Goal: Contribute content: Add original content to the website for others to see

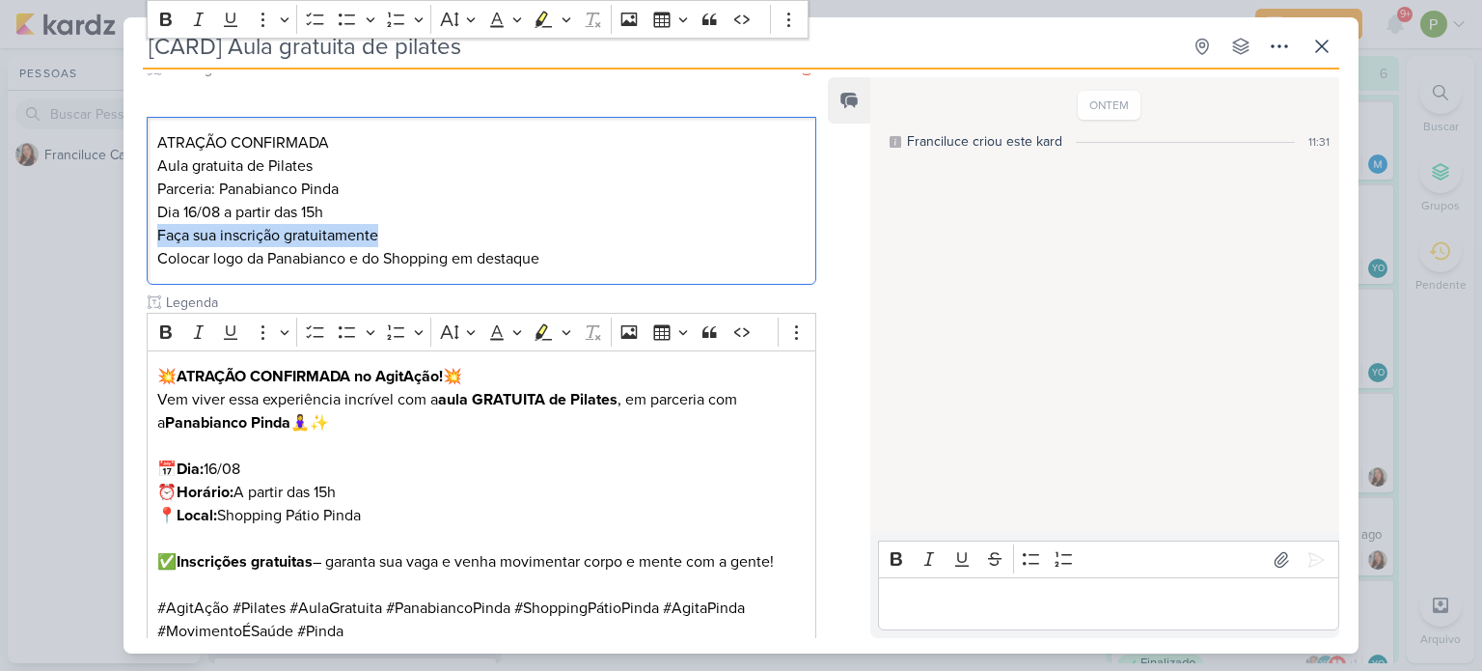
scroll to position [283, 0]
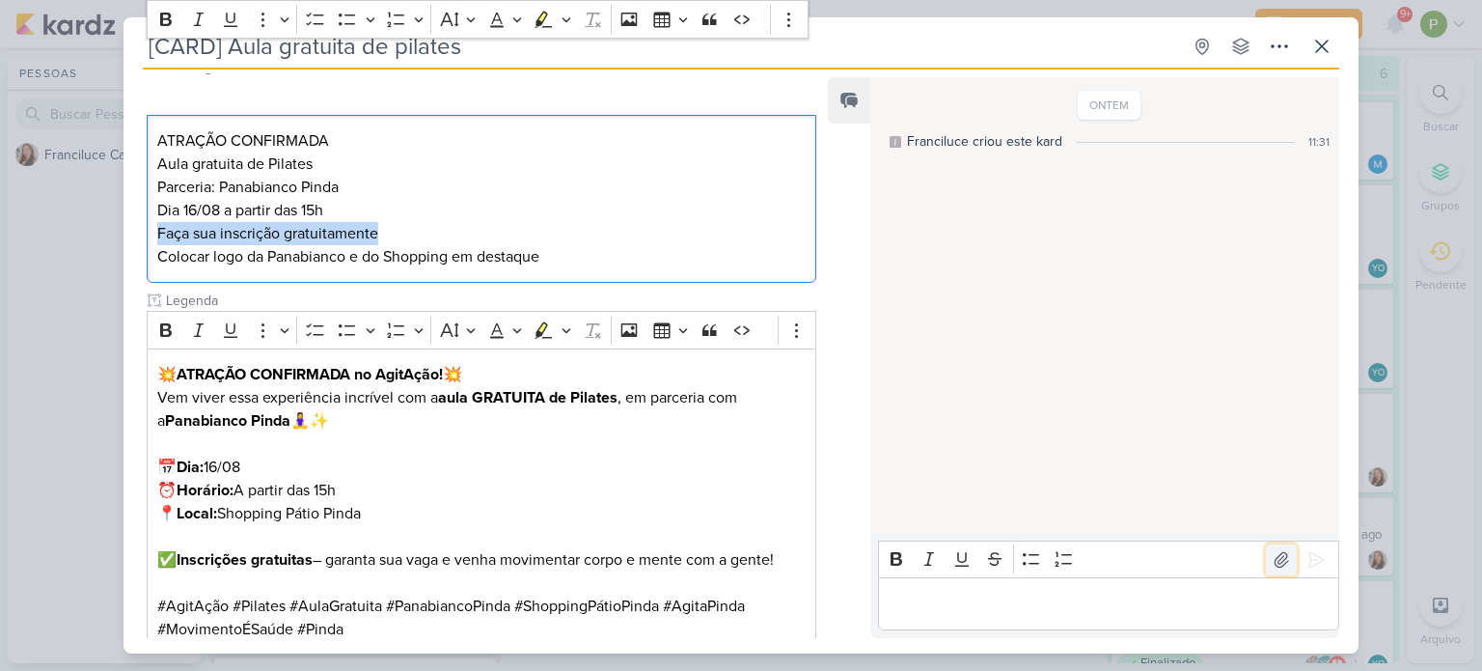
click at [1288, 555] on button at bounding box center [1281, 559] width 31 height 31
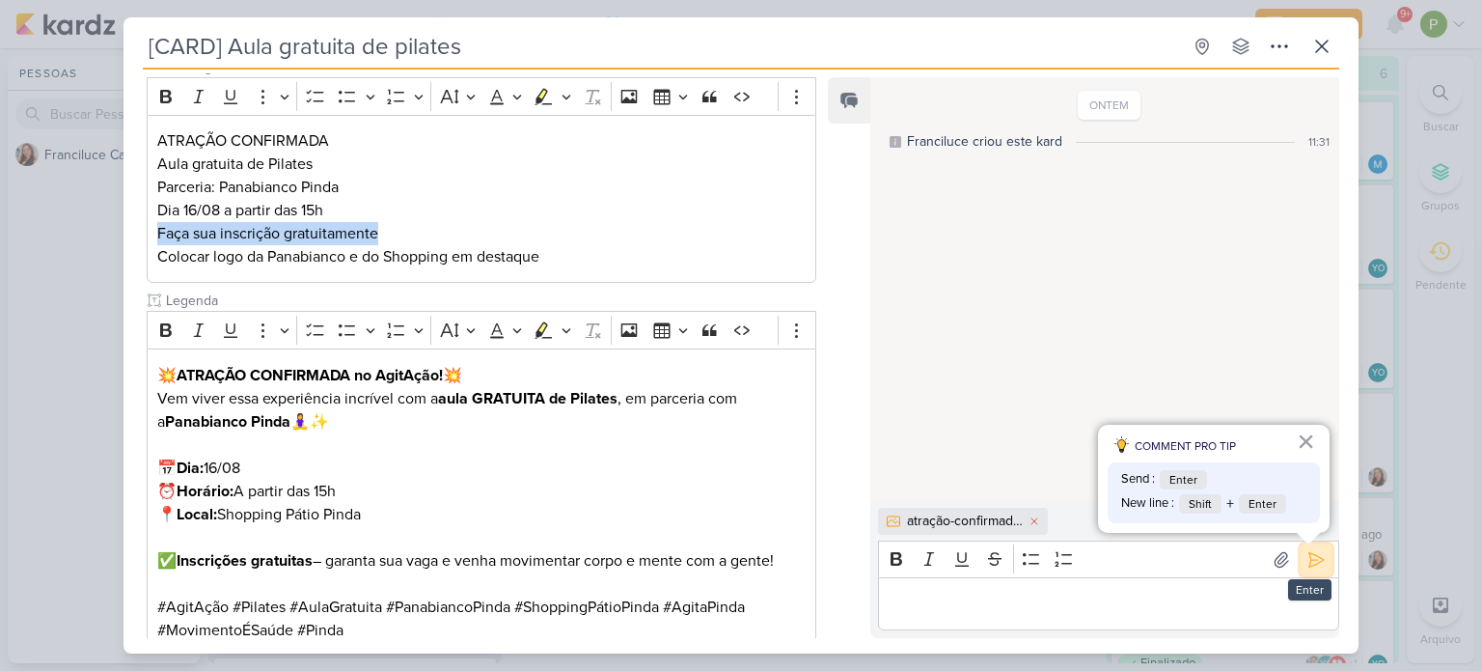
click at [1310, 563] on icon at bounding box center [1317, 559] width 14 height 14
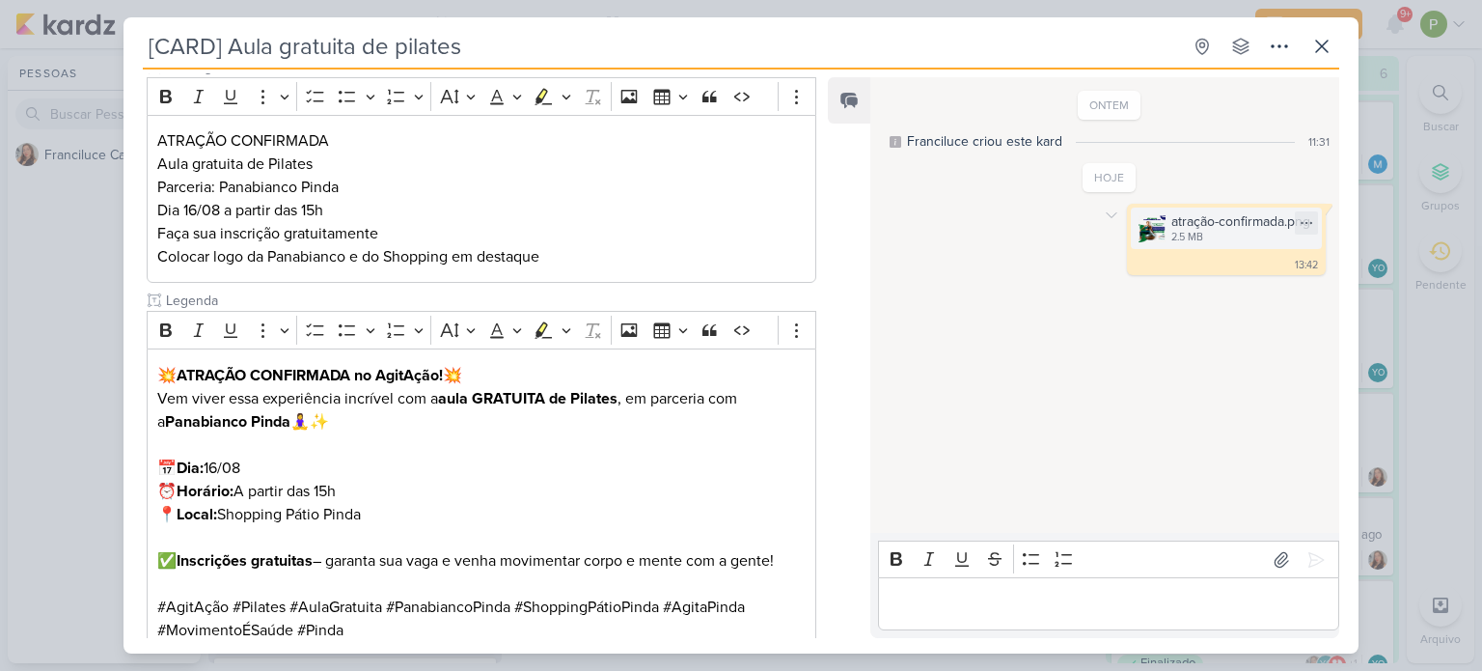
click at [1172, 230] on div "2.5 MB" at bounding box center [1241, 237] width 139 height 15
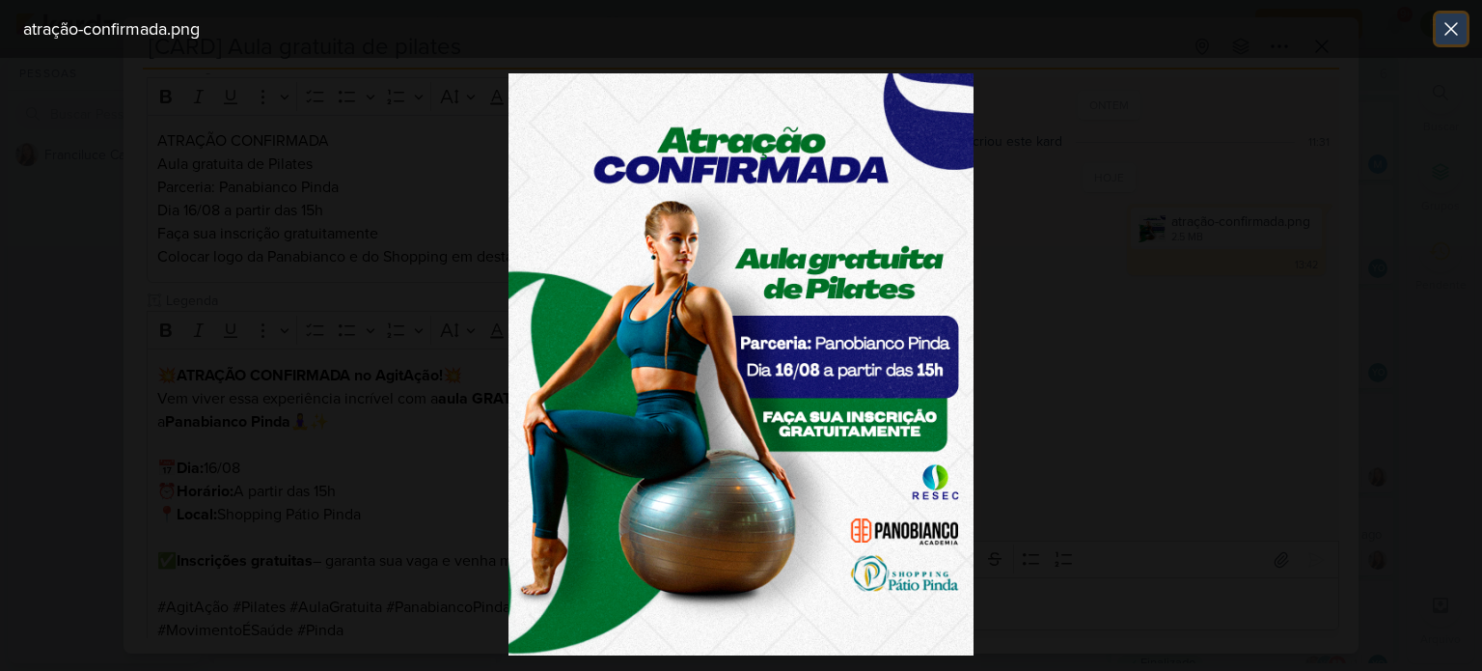
click at [1451, 29] on icon at bounding box center [1452, 29] width 12 height 12
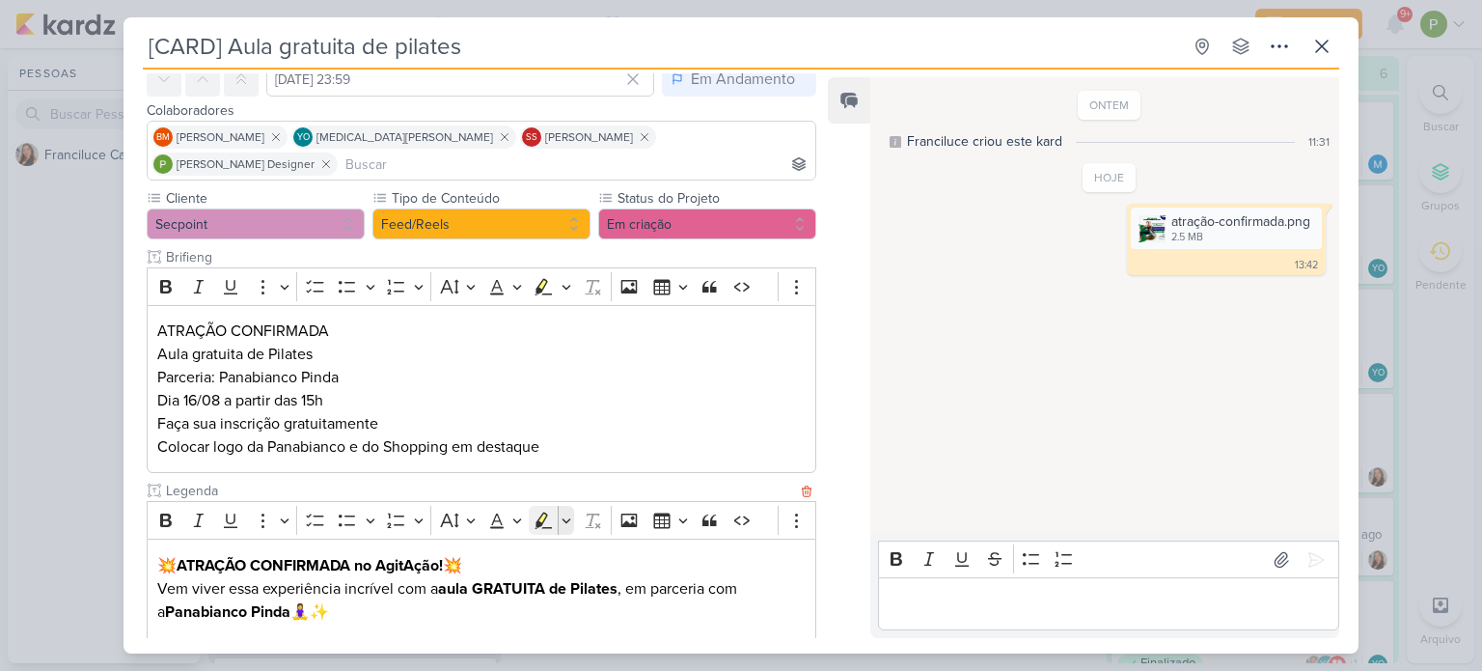
scroll to position [90, 0]
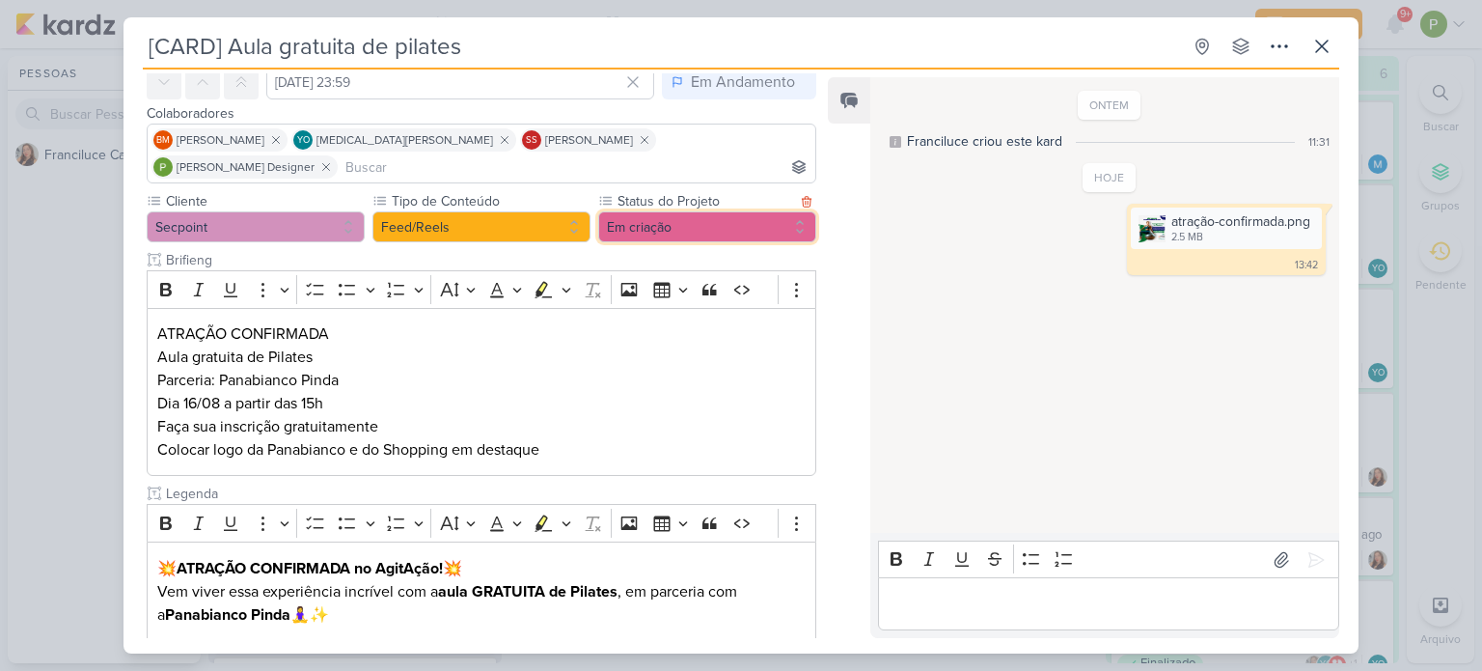
click at [733, 211] on button "Em criação" at bounding box center [707, 226] width 218 height 31
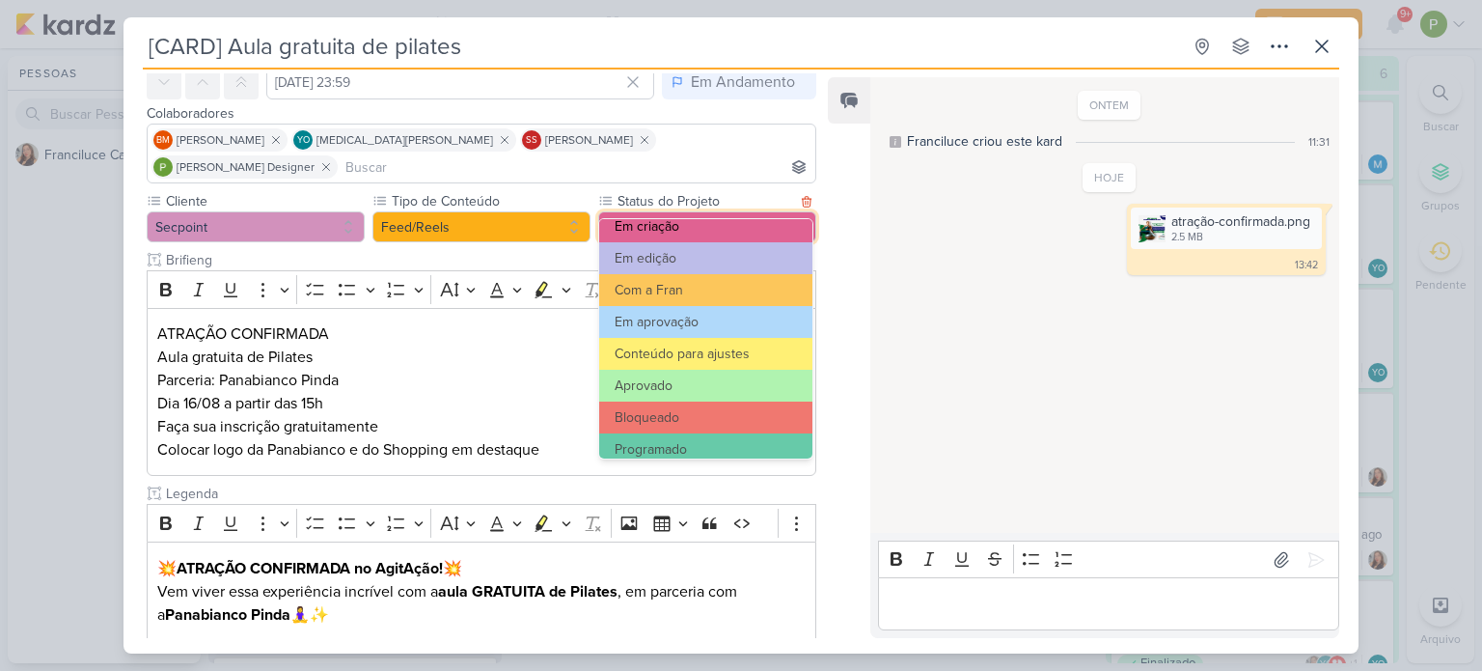
scroll to position [193, 0]
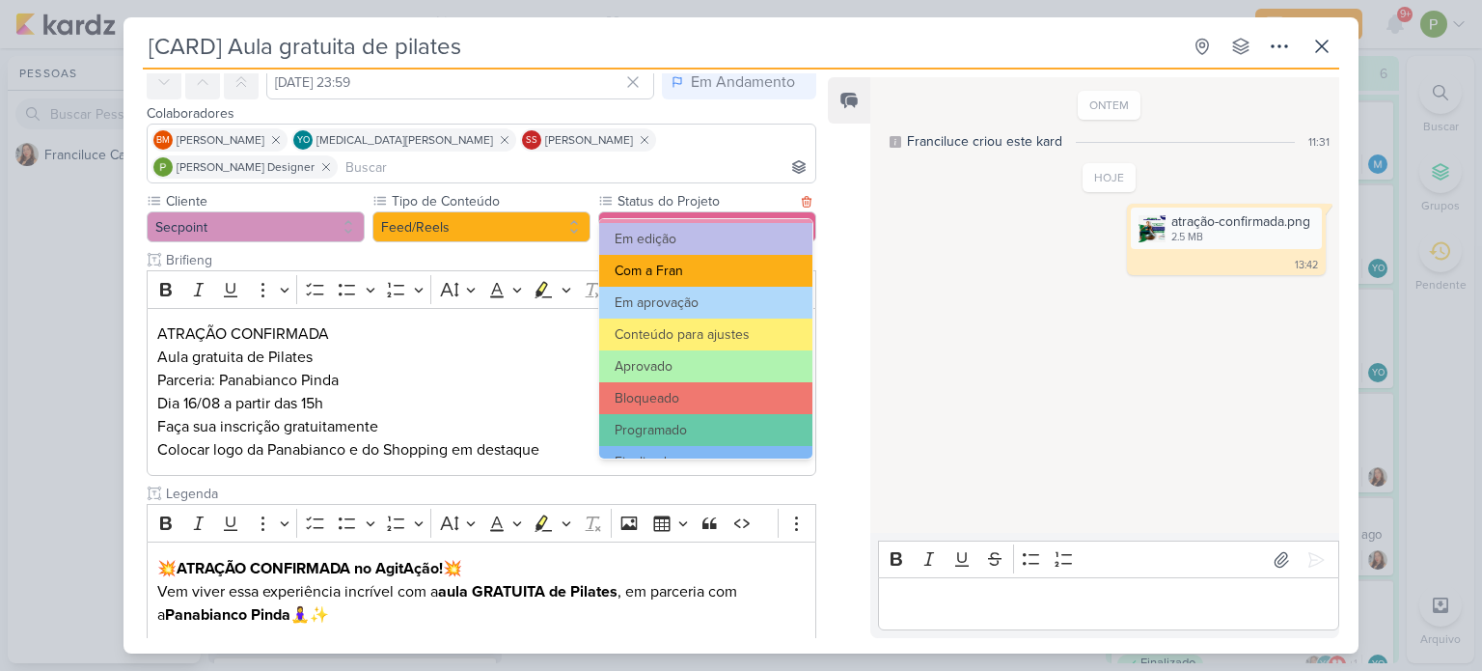
click at [706, 257] on button "Com a Fran" at bounding box center [705, 271] width 213 height 32
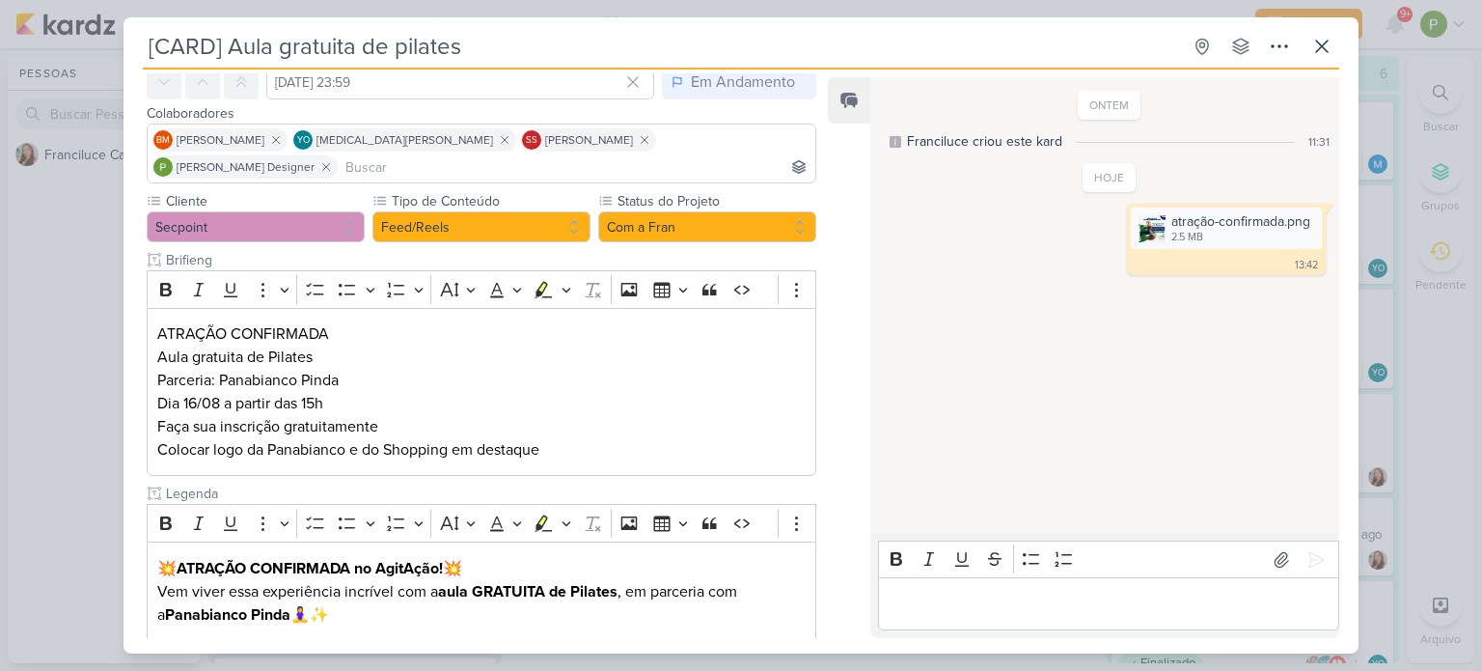
click at [18, 316] on div "[CARD] Aula gratuita de pilates Criado por Franciluce" at bounding box center [741, 335] width 1482 height 671
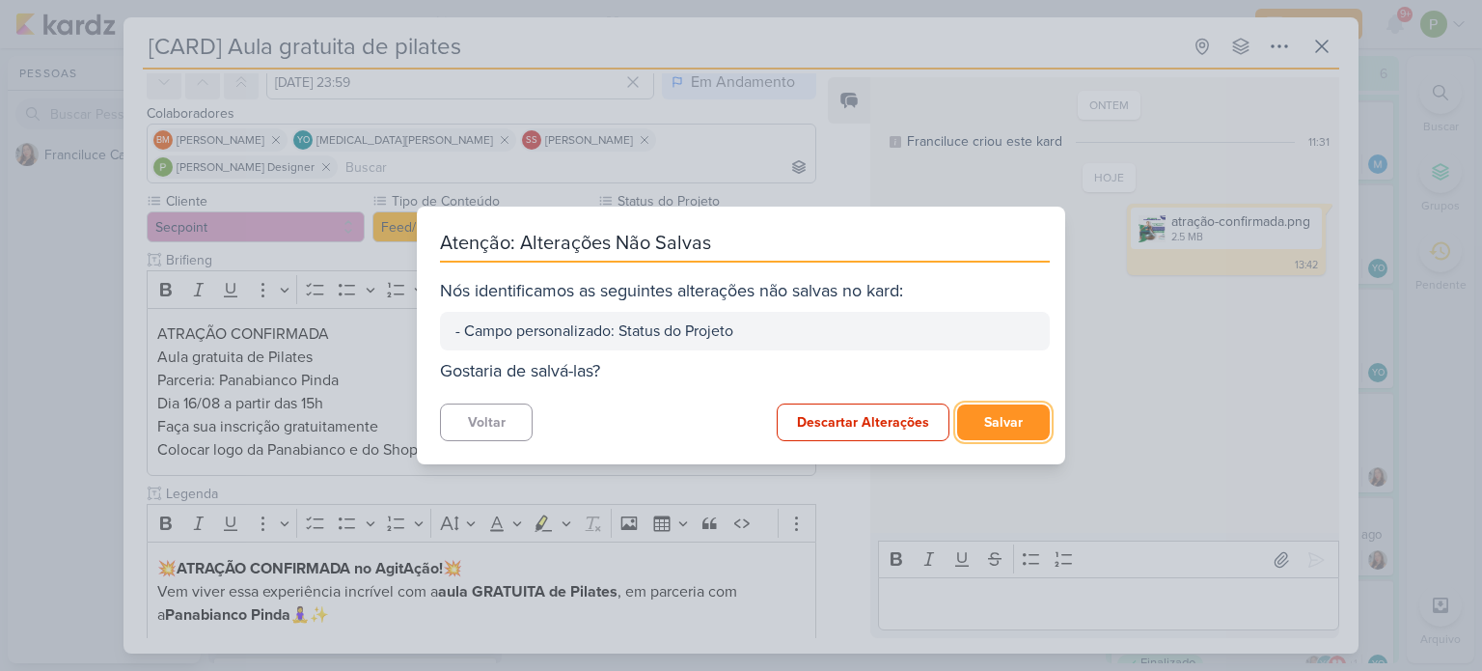
click at [1015, 431] on button "Salvar" at bounding box center [1003, 422] width 93 height 36
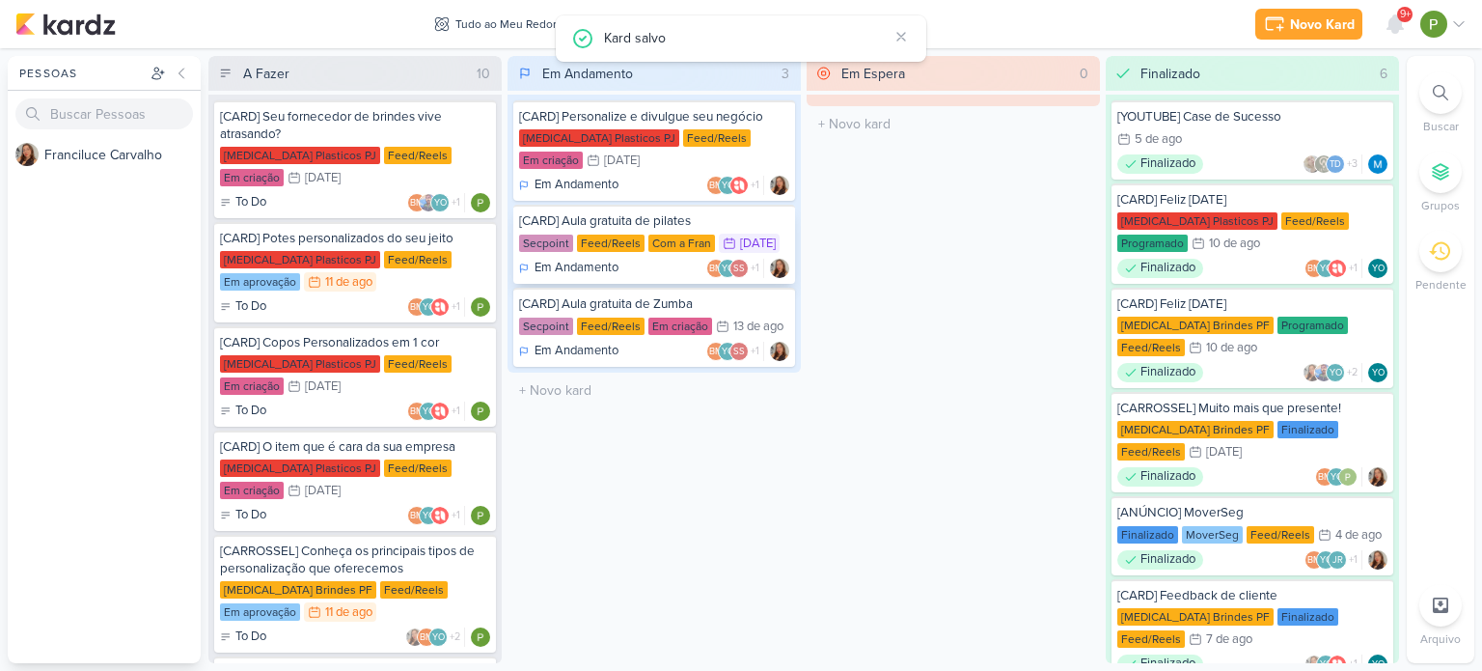
click at [649, 255] on div "Secpoint Feed/Reels Com a Fran 12/8 [DATE]" at bounding box center [654, 244] width 270 height 21
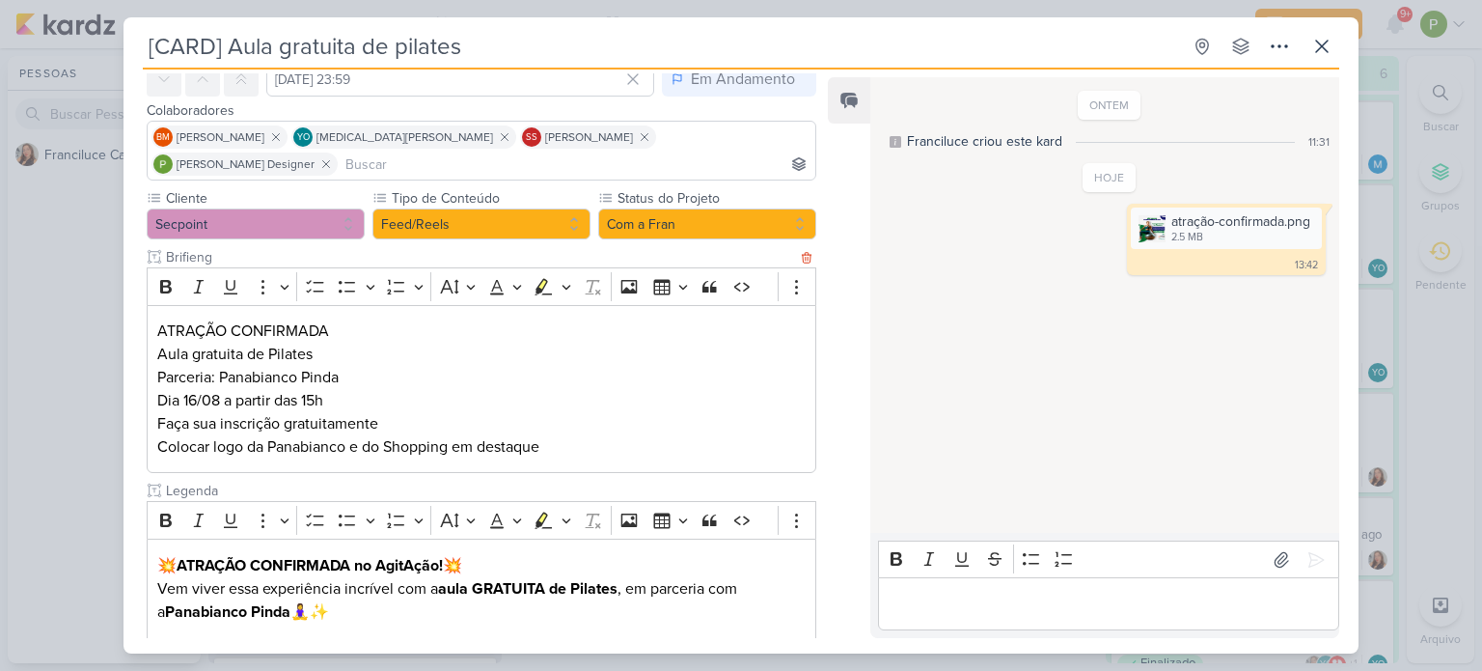
scroll to position [97, 0]
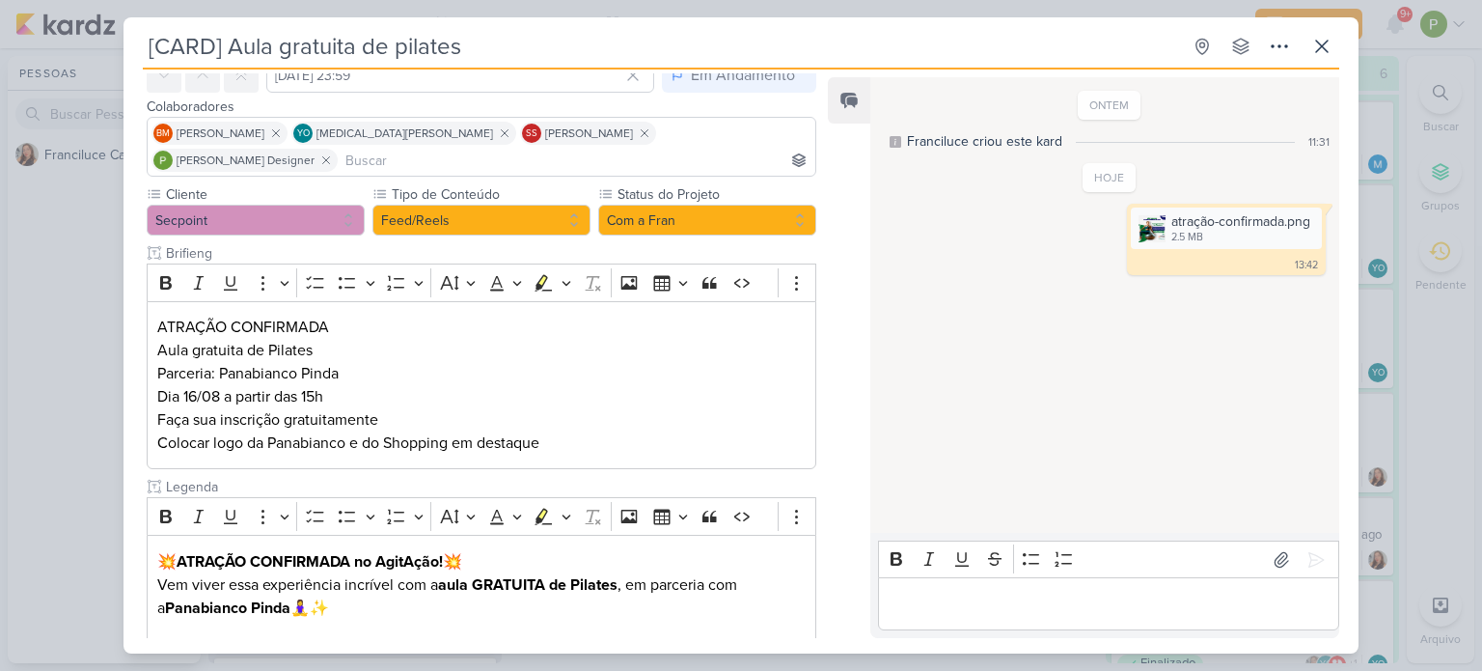
click at [29, 333] on div "[CARD] Aula gratuita de pilates Criado por Franciluce" at bounding box center [741, 335] width 1482 height 671
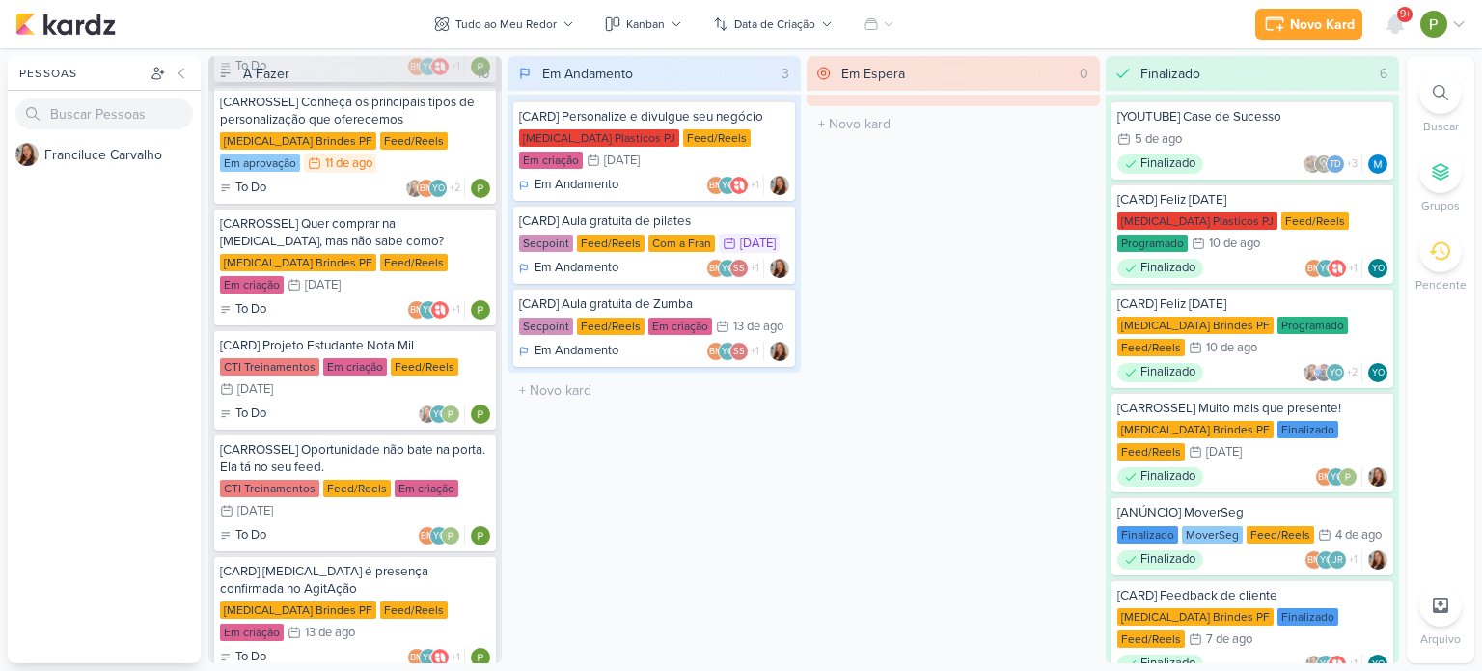
scroll to position [425, 0]
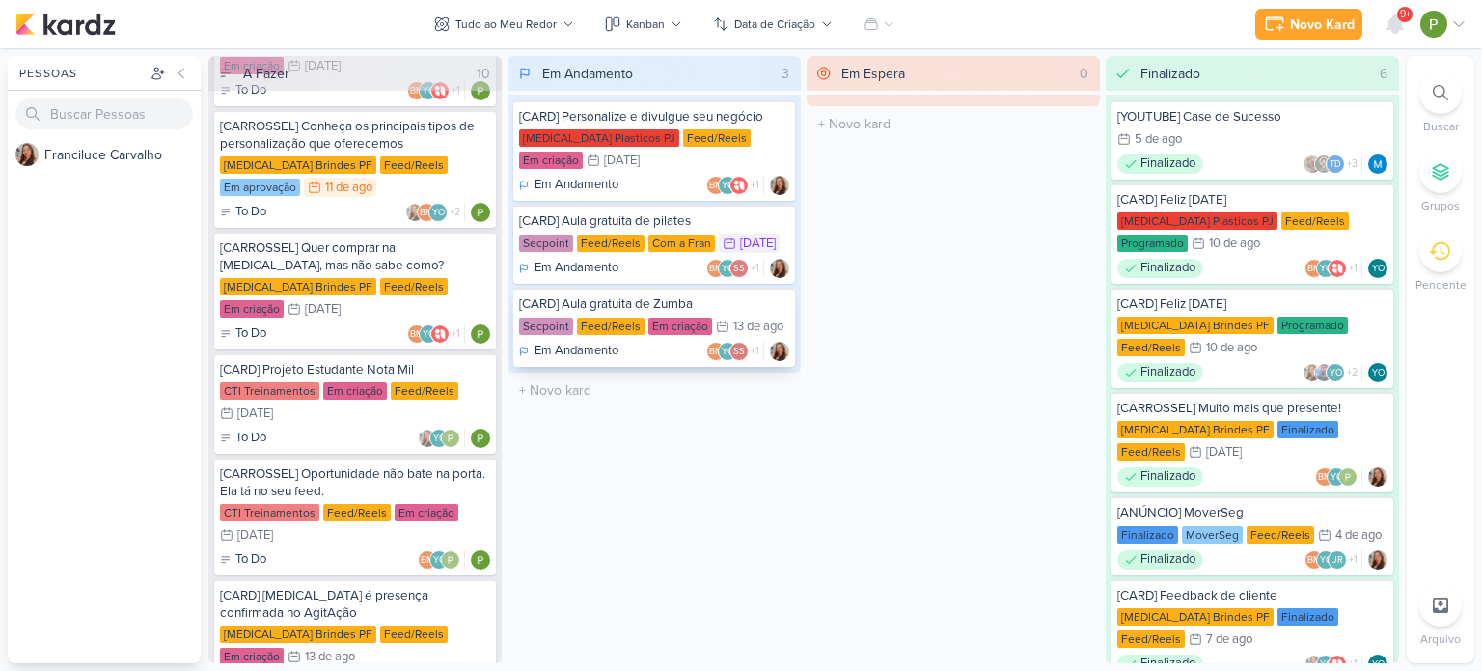
click at [640, 335] on div "Feed/Reels" at bounding box center [611, 326] width 68 height 17
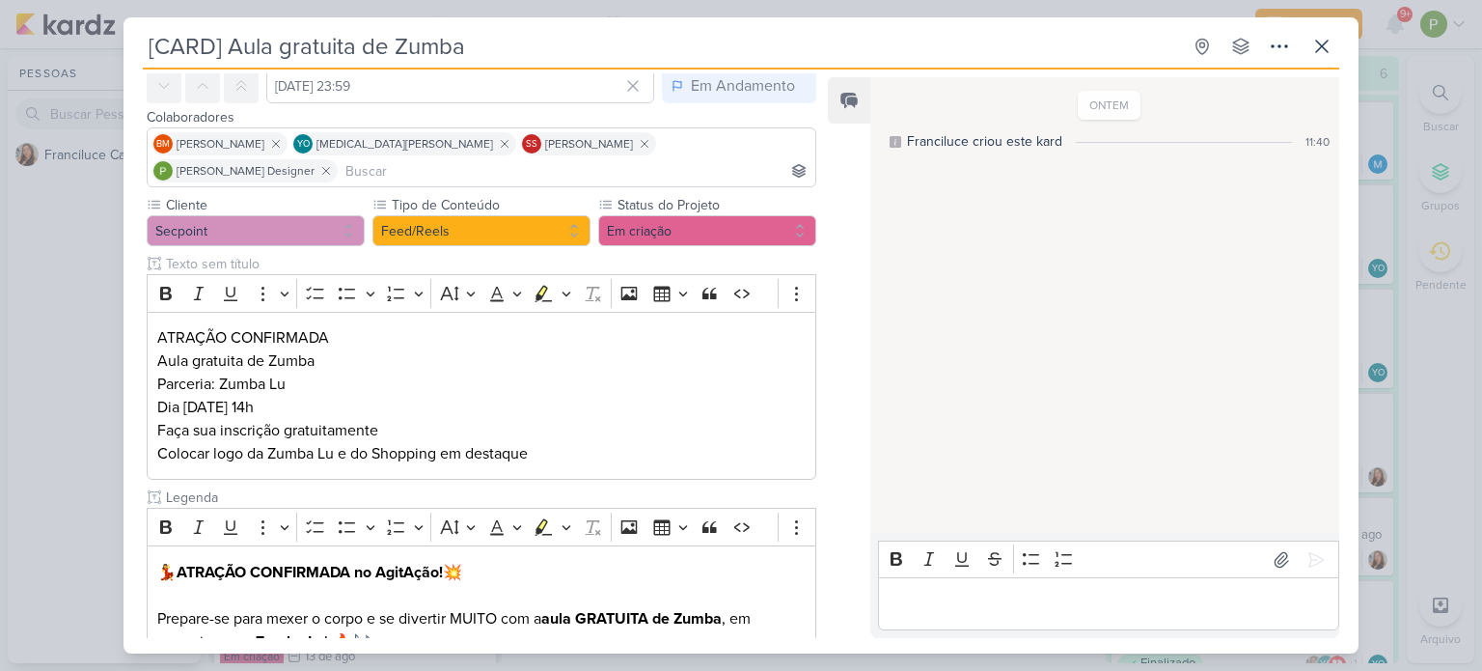
scroll to position [97, 0]
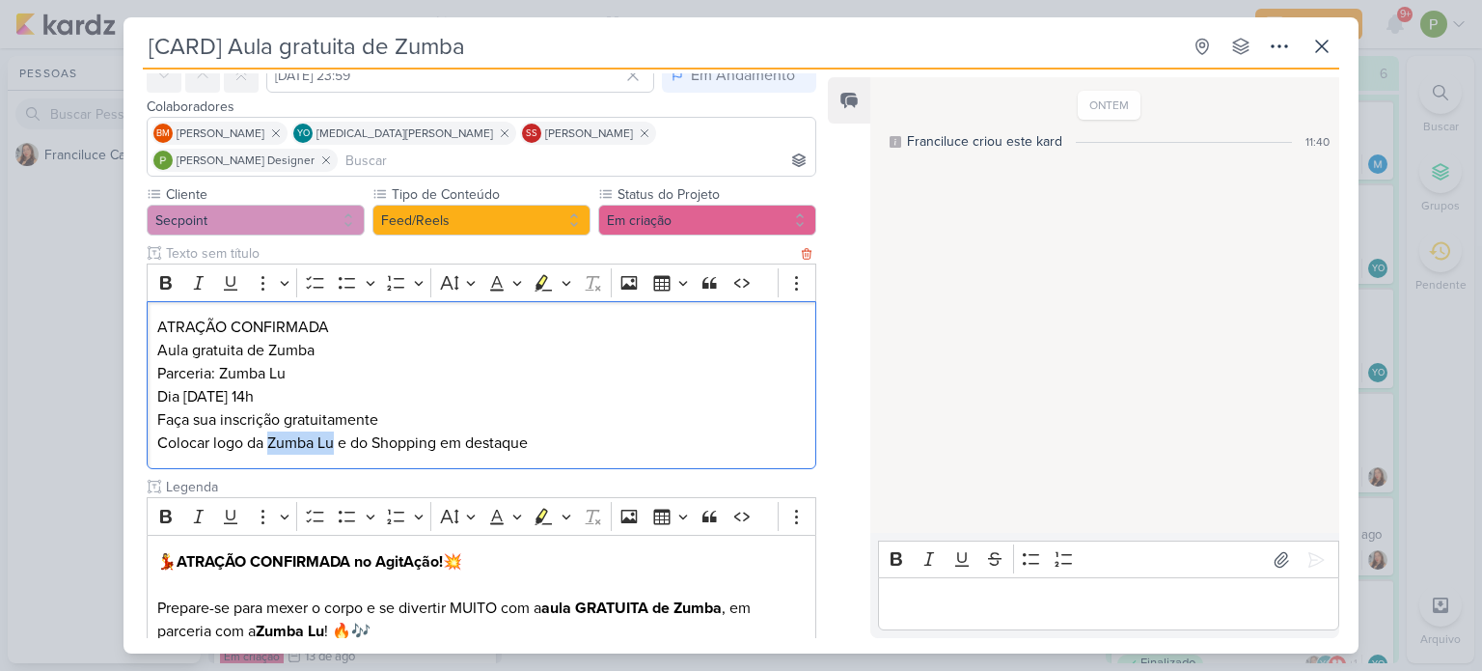
drag, startPoint x: 266, startPoint y: 412, endPoint x: 335, endPoint y: 413, distance: 68.5
click at [335, 413] on p "Faça sua inscrição gratuitamente Colocar logo da Zumba Lu e do Shopping em dest…" at bounding box center [481, 431] width 649 height 46
copy p "Zumba Lu"
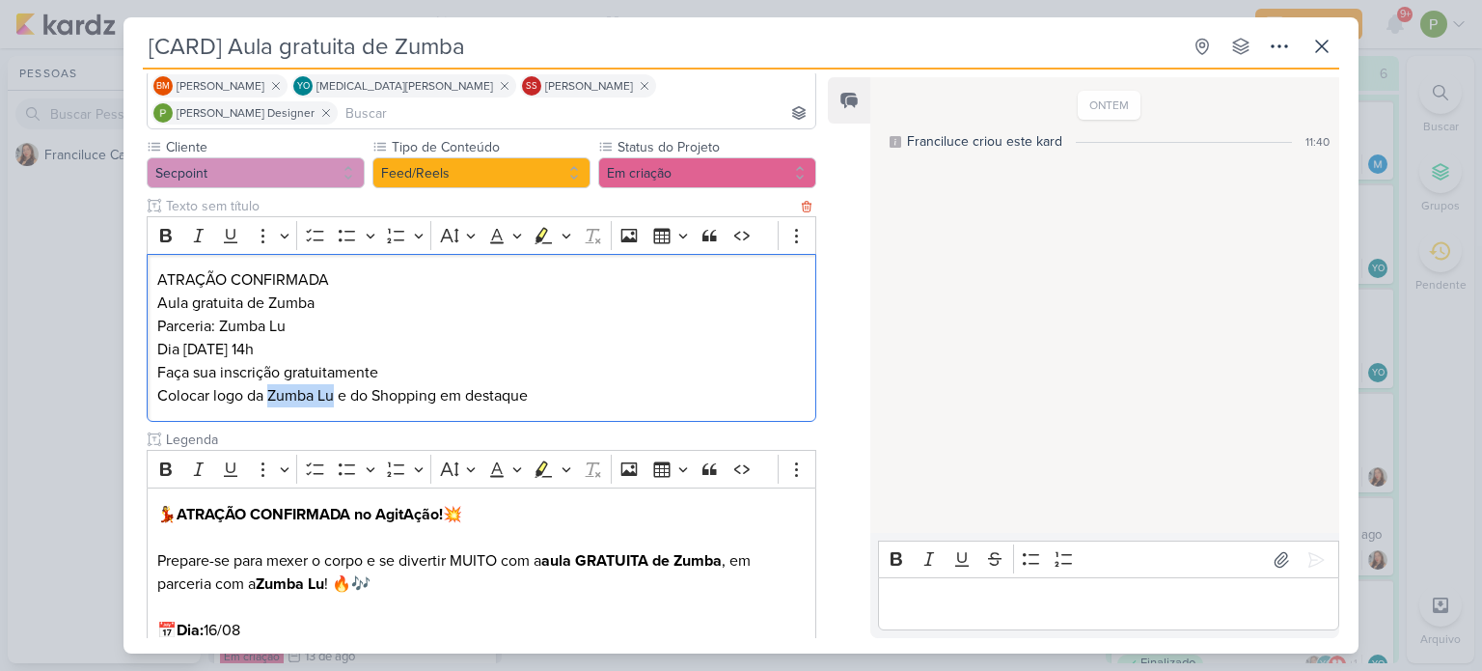
scroll to position [193, 0]
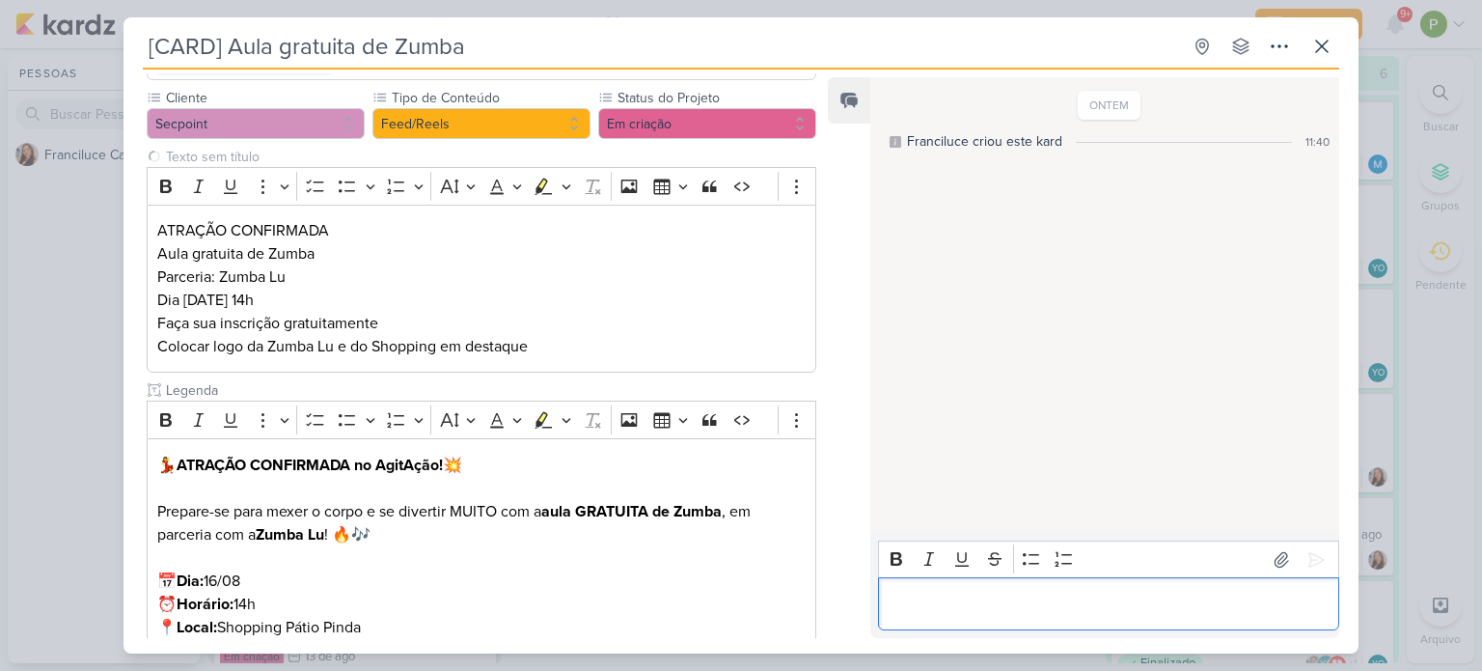
click at [1036, 586] on div "Editor editing area: main" at bounding box center [1108, 603] width 461 height 53
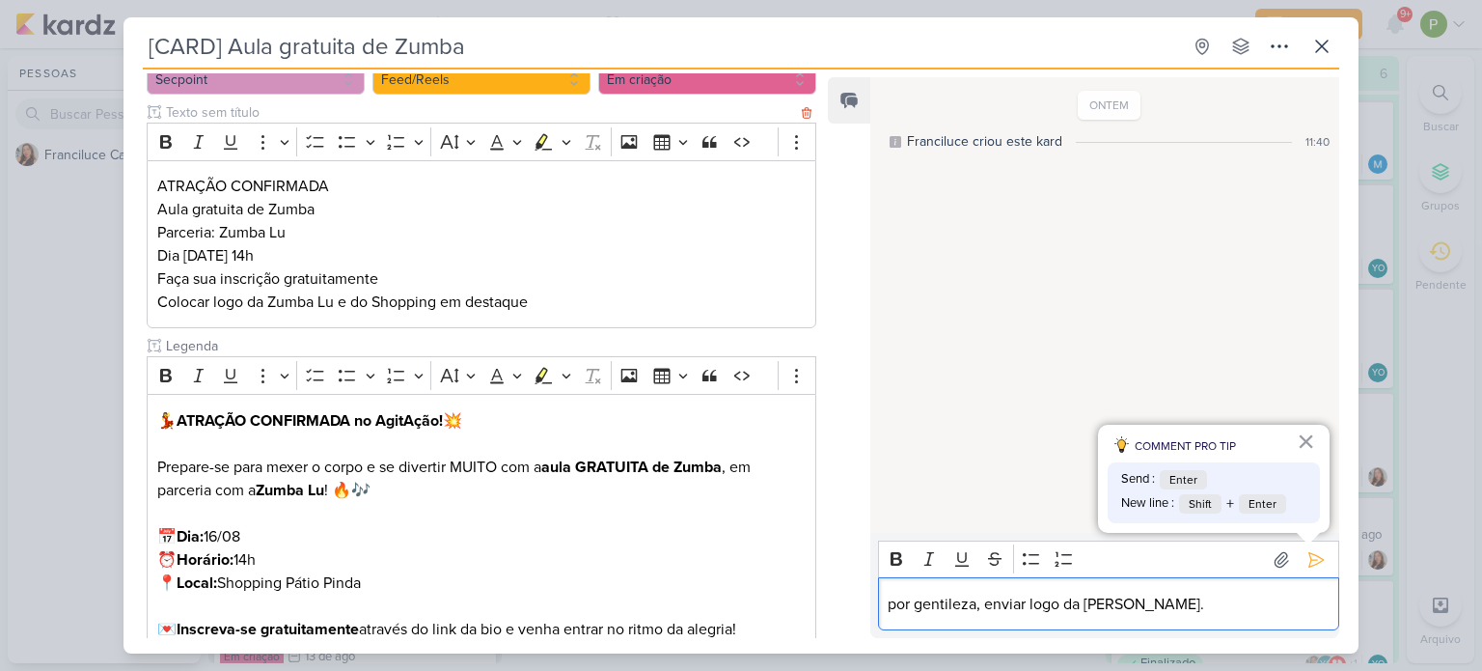
scroll to position [290, 0]
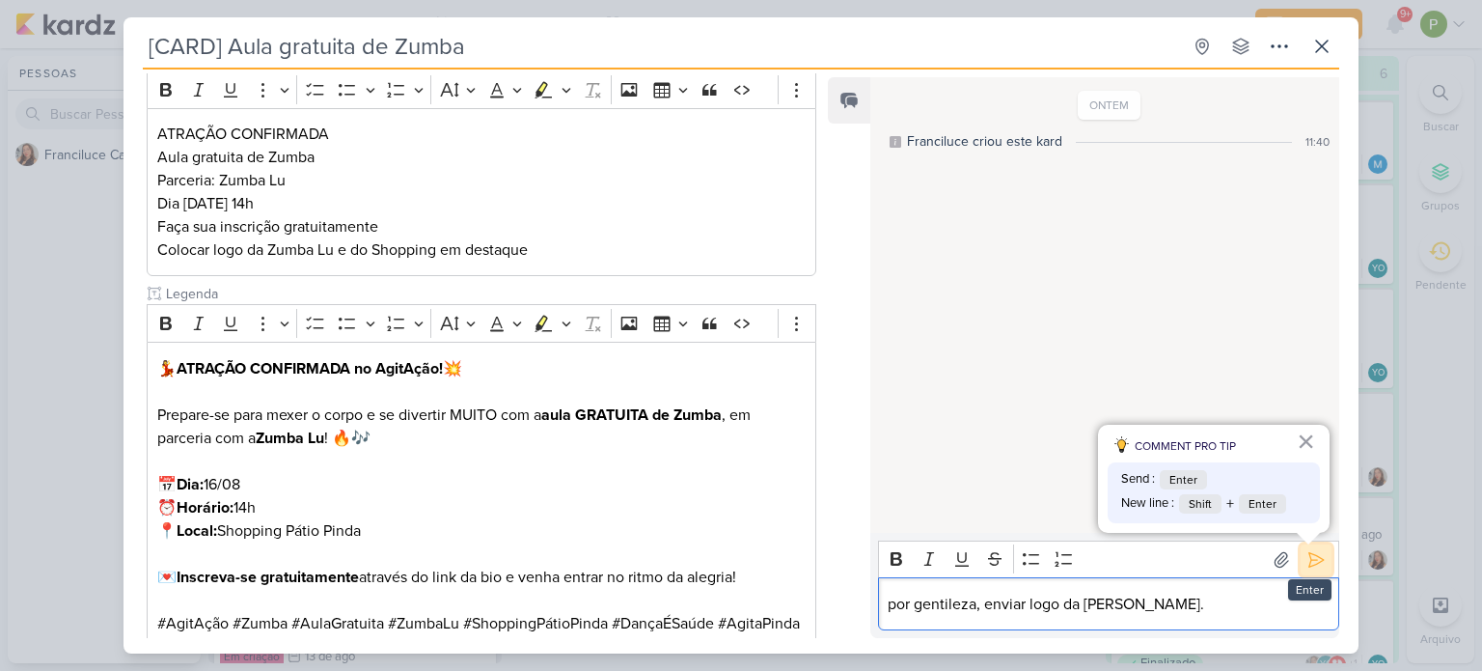
click at [1301, 570] on button at bounding box center [1316, 559] width 31 height 31
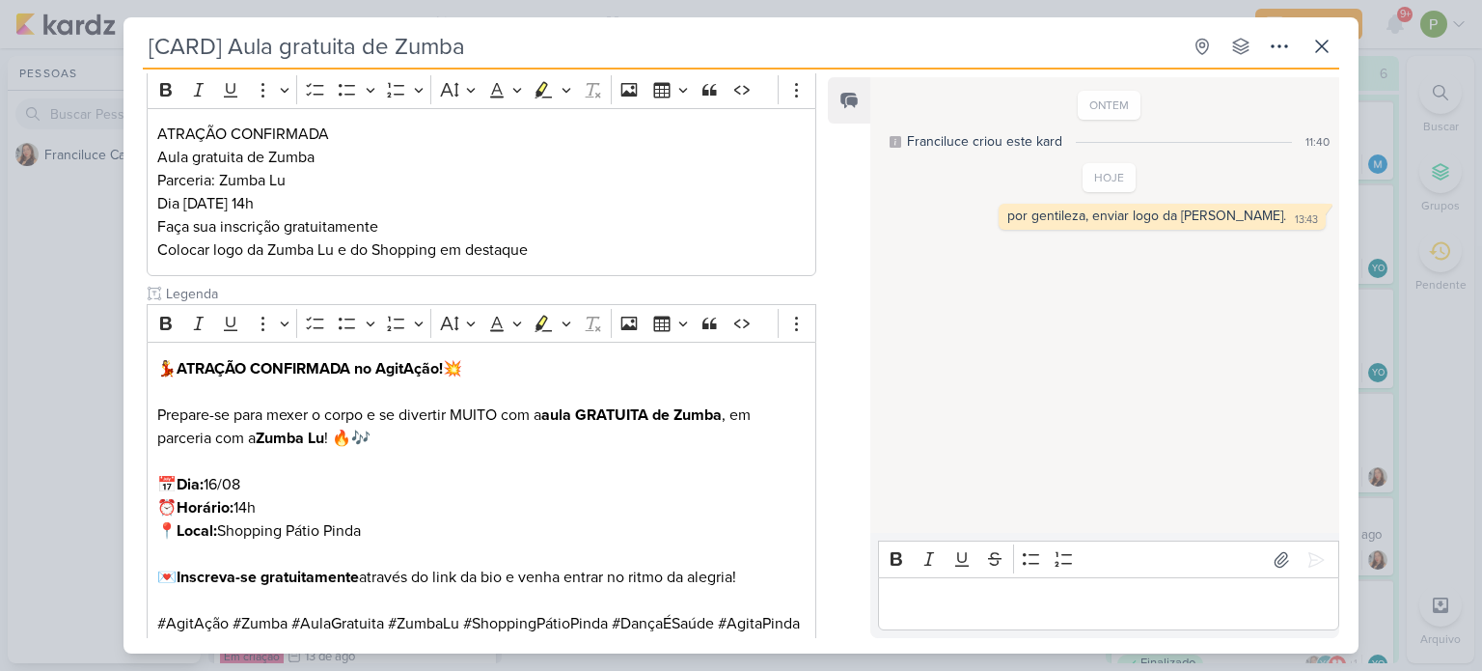
click at [66, 291] on div "[CARD] Aula gratuita de Zumba Criado por Franciluce" at bounding box center [741, 335] width 1482 height 671
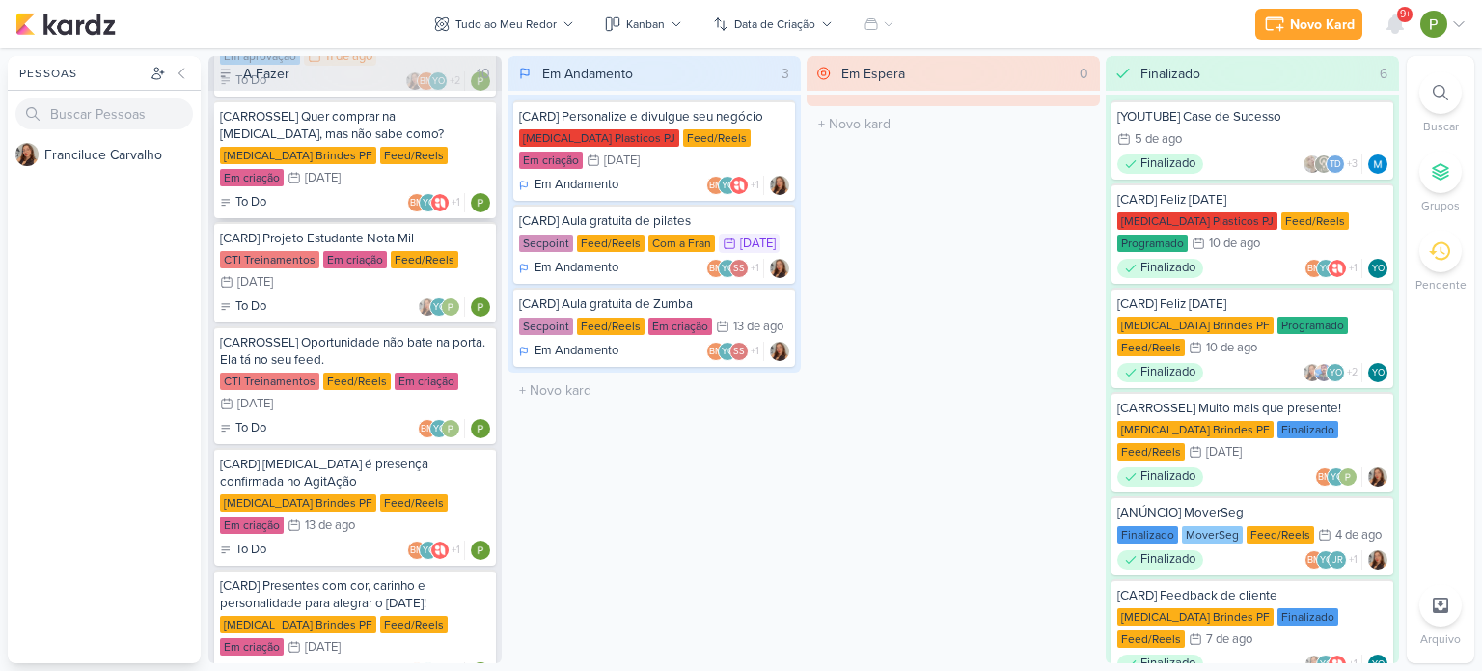
scroll to position [617, 0]
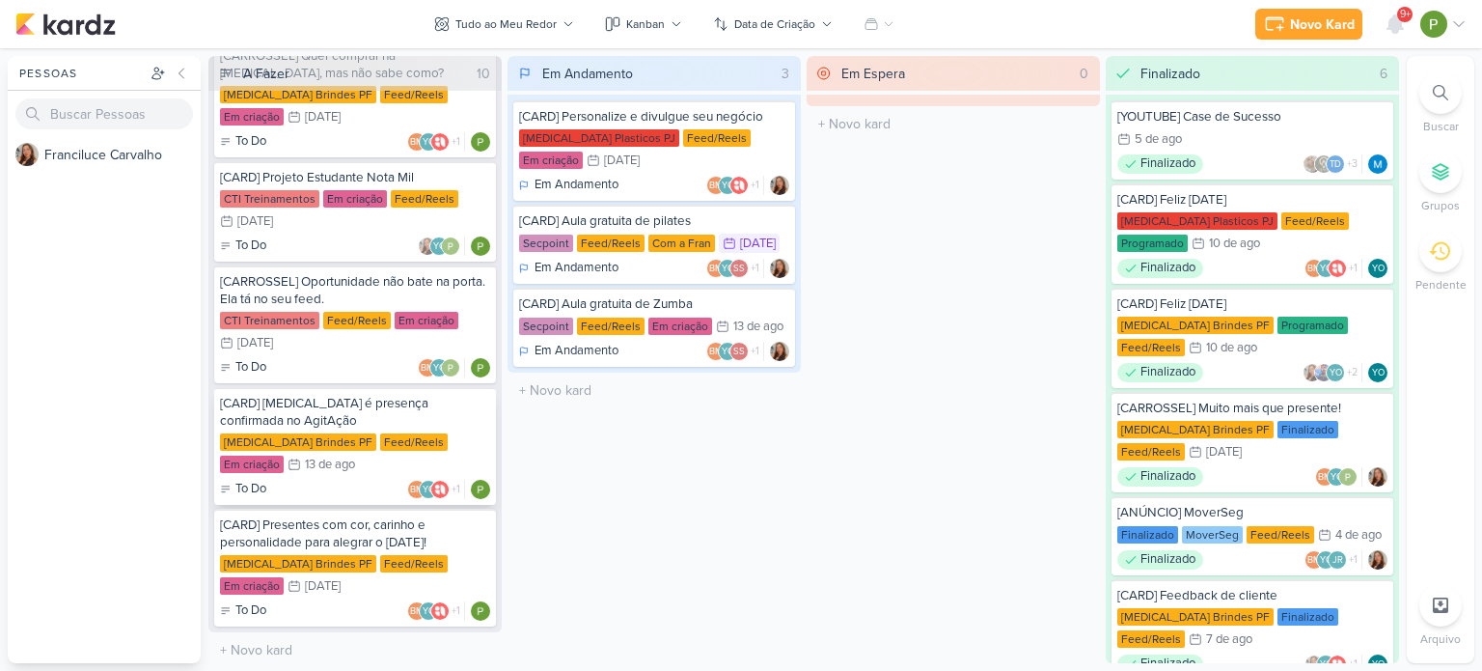
click at [328, 471] on div "[MEDICAL_DATA] Brindes PF Feed/Reels Em criação 13/8 [DATE]" at bounding box center [355, 454] width 270 height 42
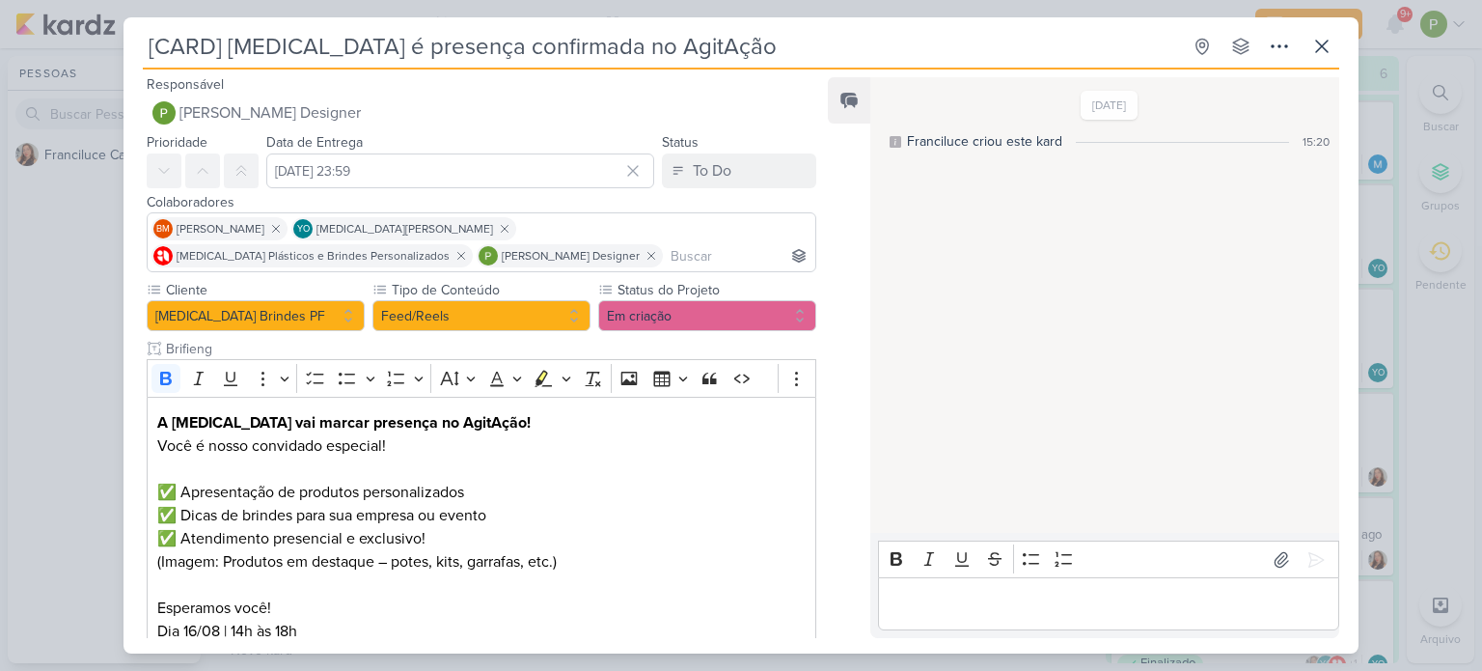
scroll to position [0, 0]
click at [51, 345] on div "[CARD] [MEDICAL_DATA] é presença confirmada no AgitAção Criado por Franciluce" at bounding box center [741, 335] width 1482 height 671
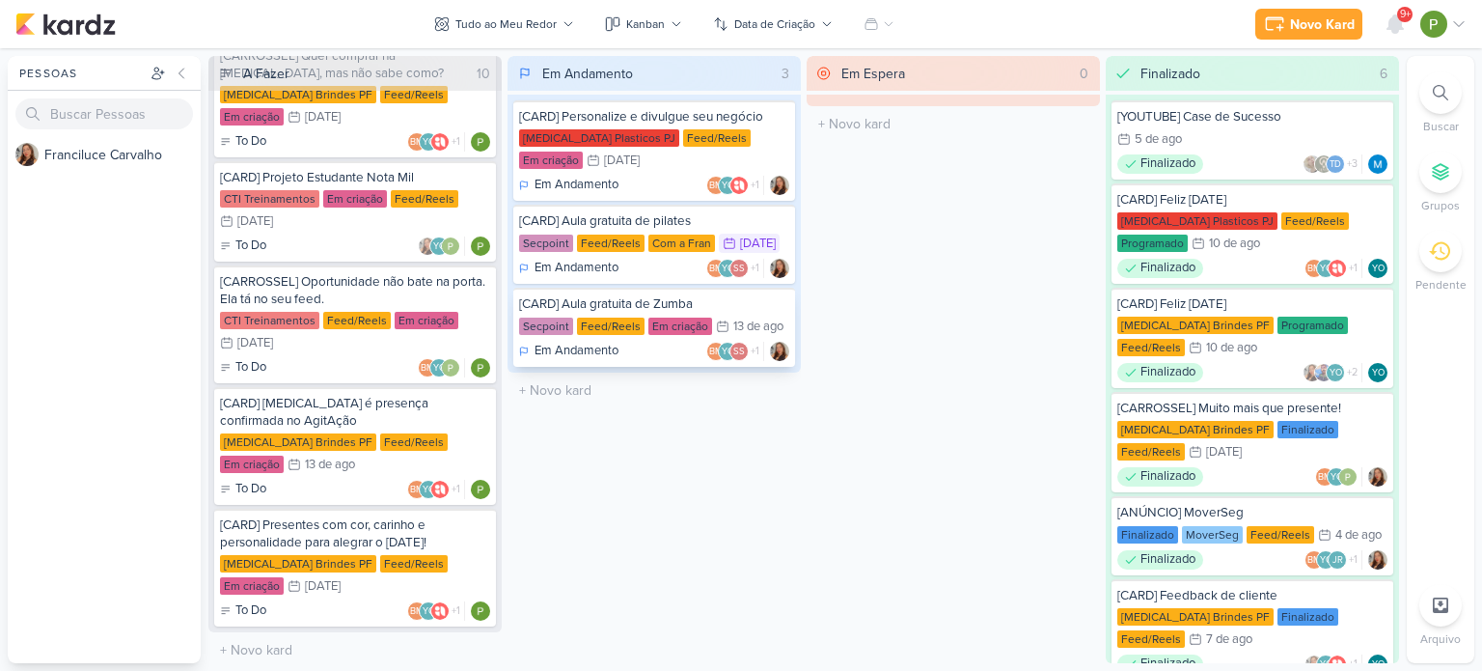
click at [751, 333] on div "13 de ago" at bounding box center [758, 326] width 50 height 13
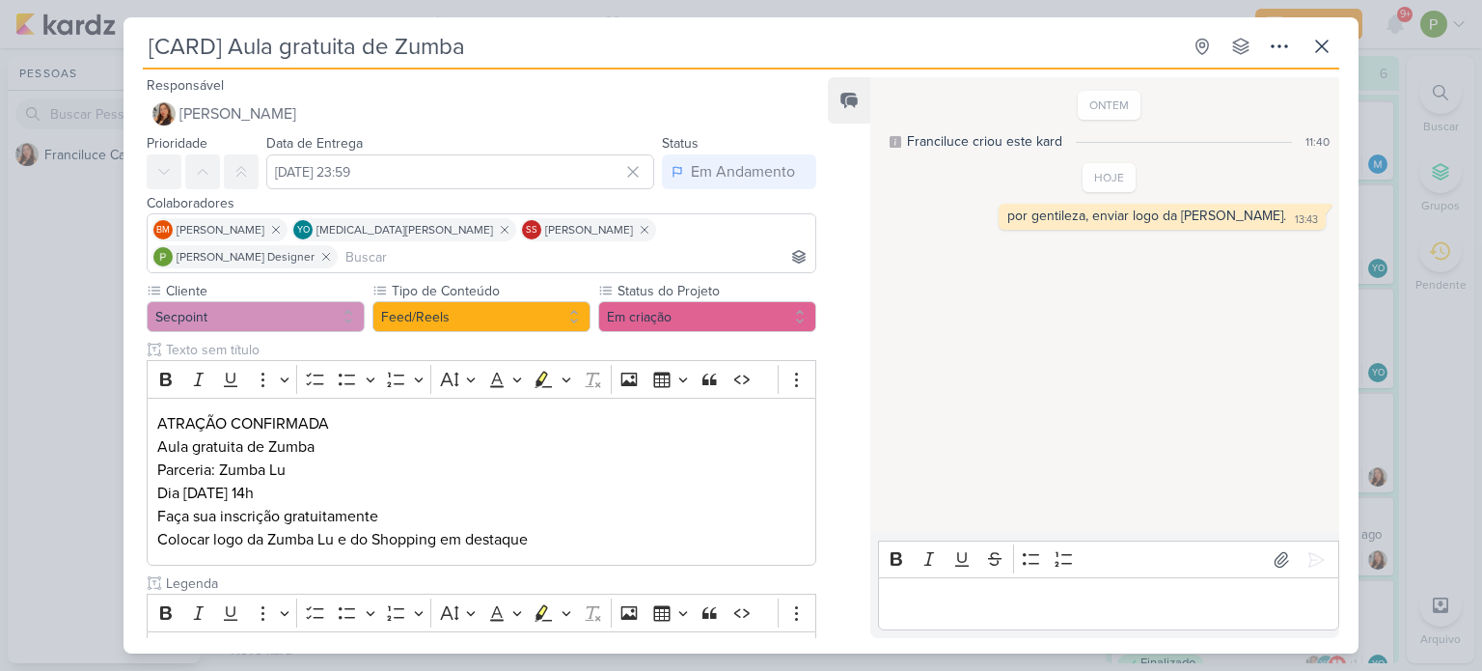
click at [100, 342] on div "[CARD] Aula gratuita de Zumba Criado por Franciluce" at bounding box center [741, 335] width 1482 height 671
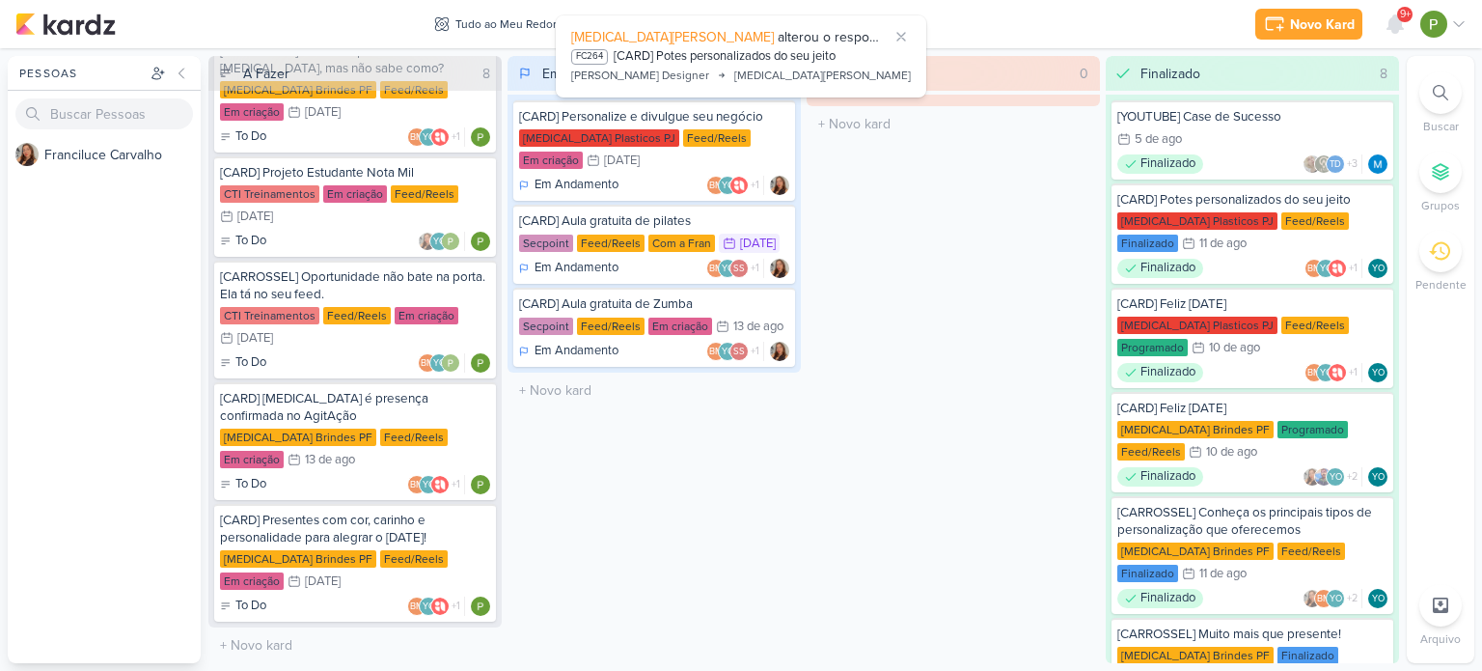
scroll to position [392, 0]
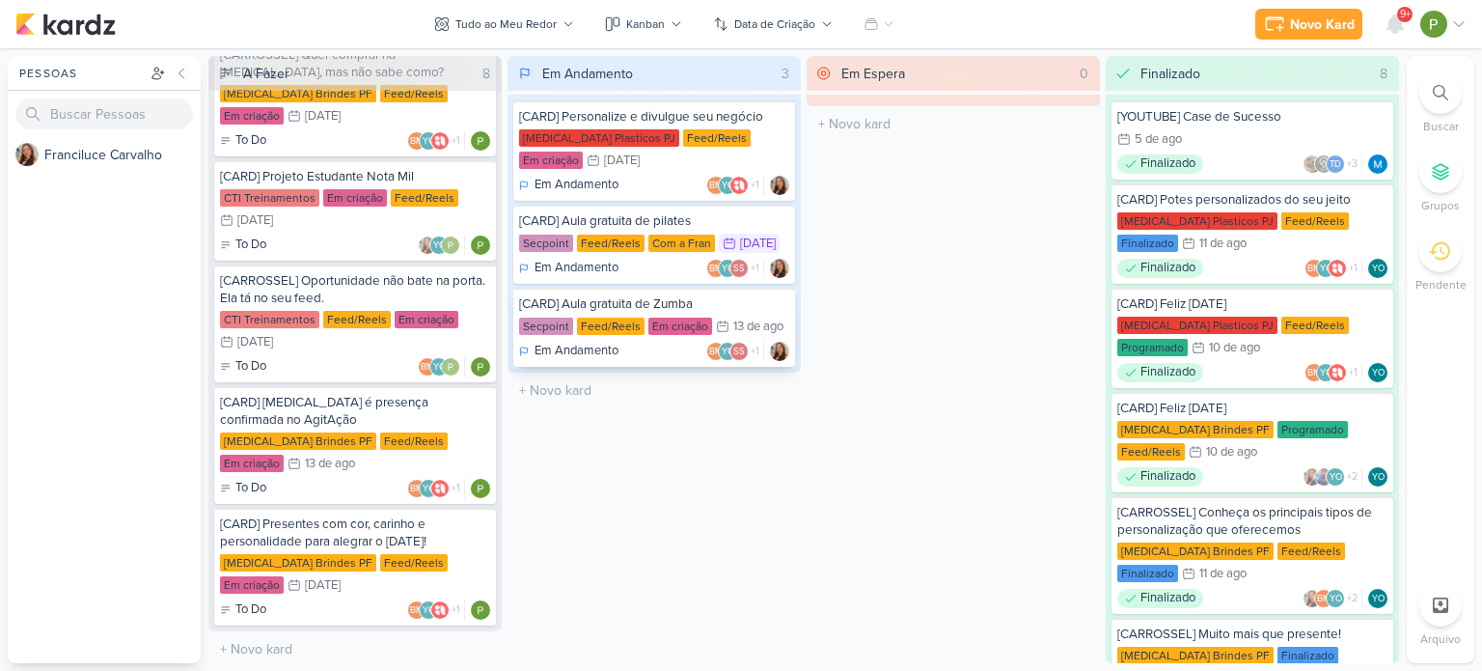
click at [668, 335] on div "Em criação" at bounding box center [681, 326] width 64 height 17
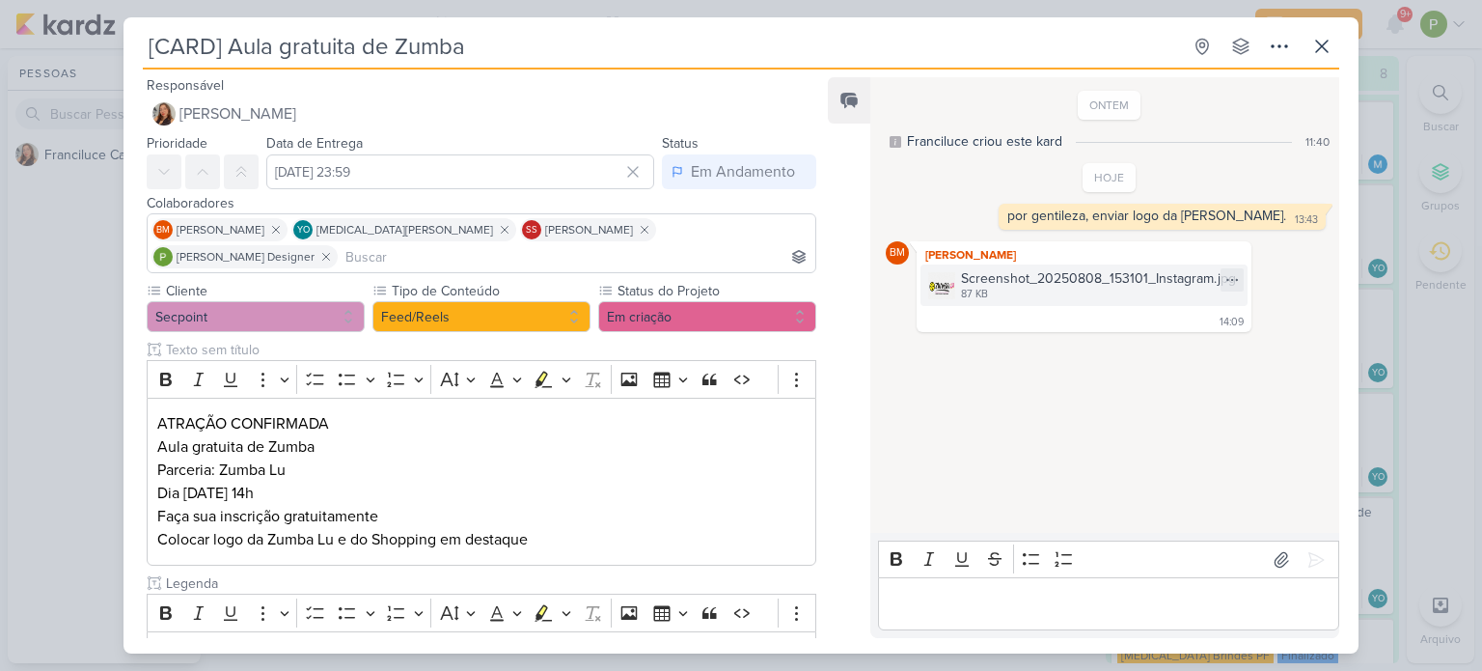
click at [1147, 288] on div "Screenshot_20250808_153101_Instagram.jpg" at bounding box center [1098, 278] width 275 height 20
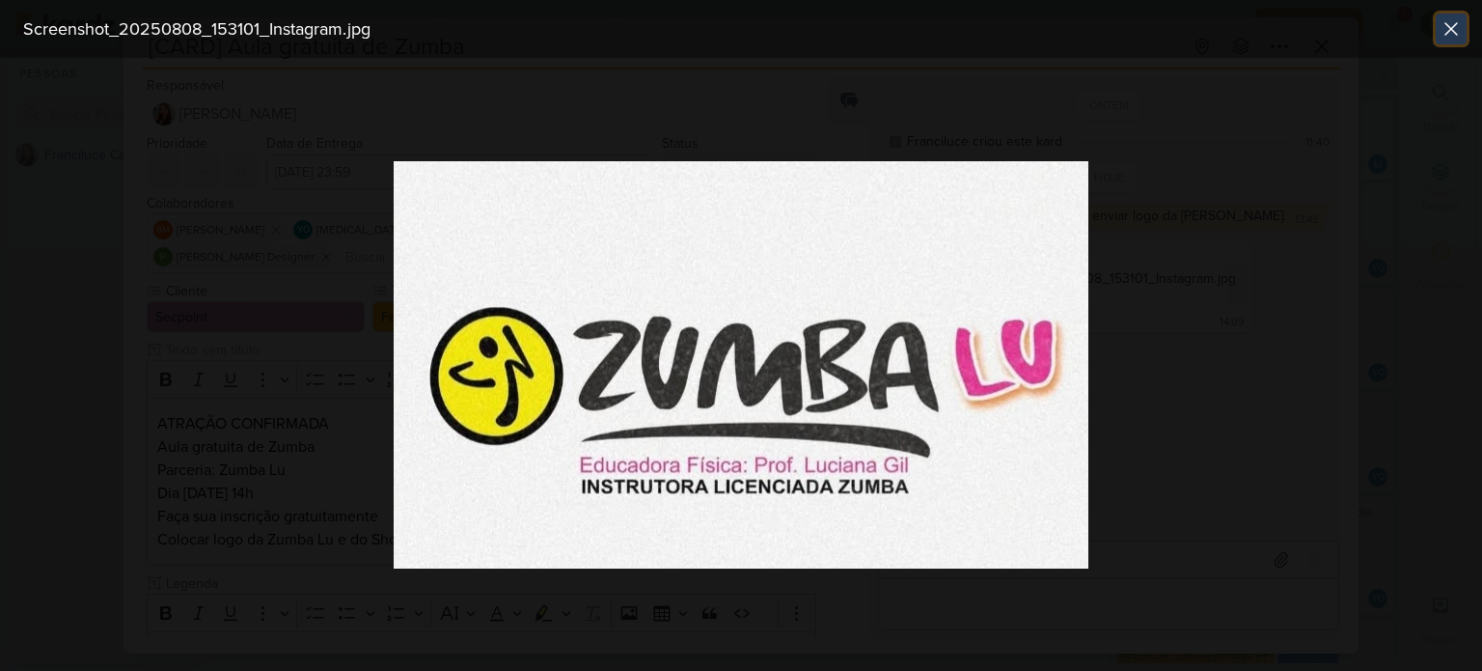
click at [1447, 41] on button at bounding box center [1451, 29] width 31 height 31
